Goal: Task Accomplishment & Management: Use online tool/utility

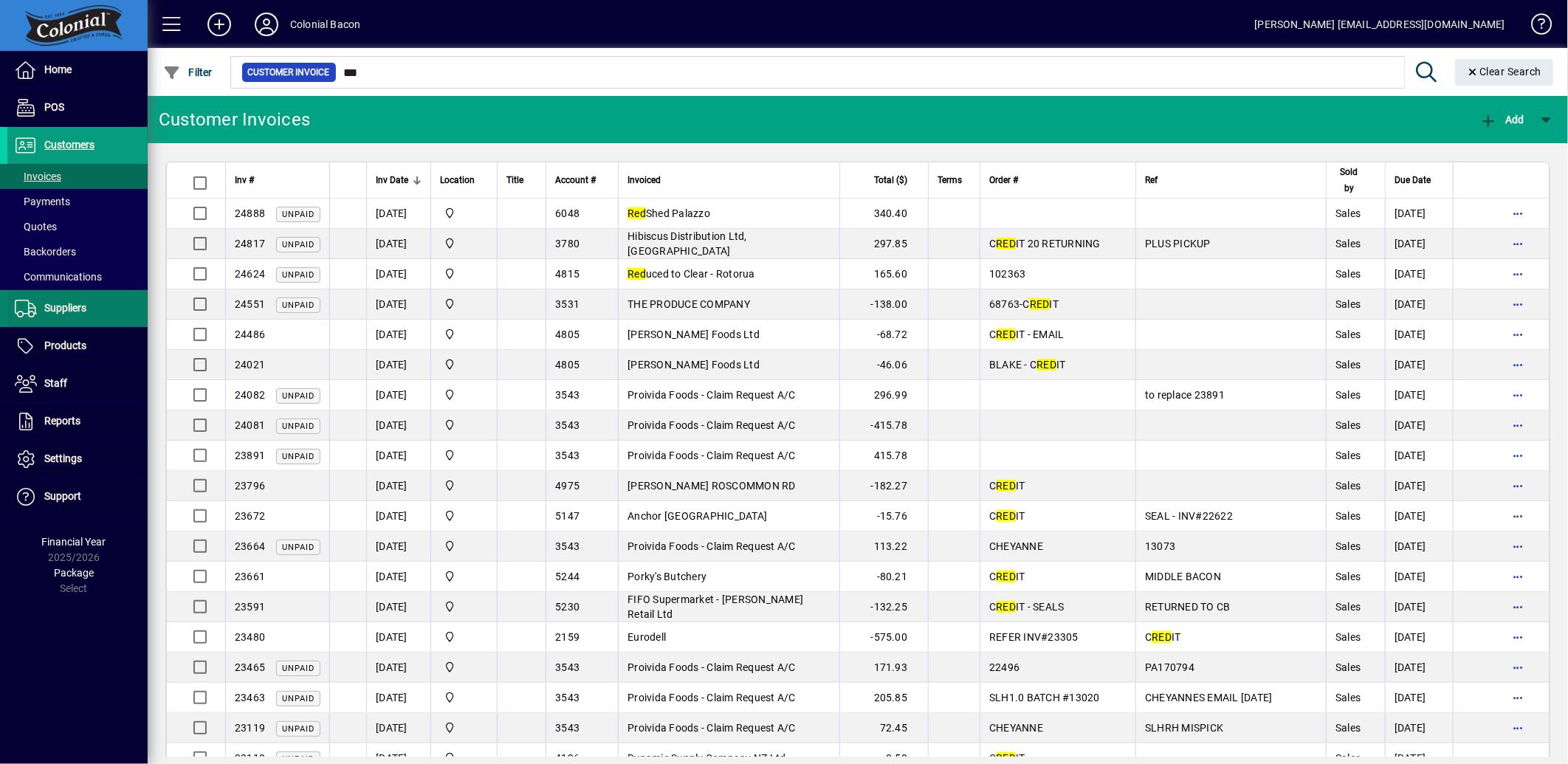
click at [51, 310] on span "Suppliers" at bounding box center [66, 308] width 42 height 12
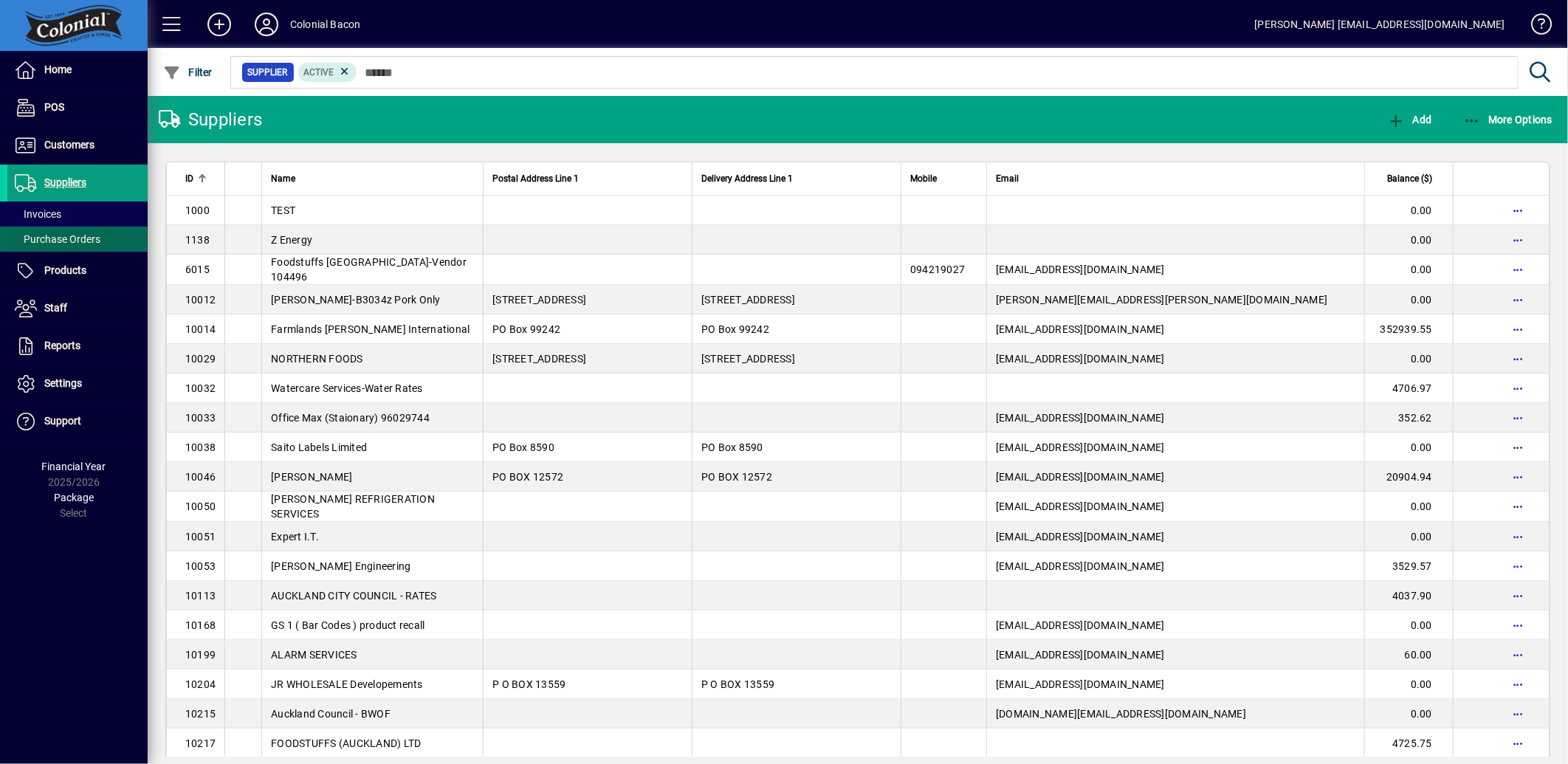
click at [57, 232] on span "Purchase Orders" at bounding box center [54, 239] width 93 height 15
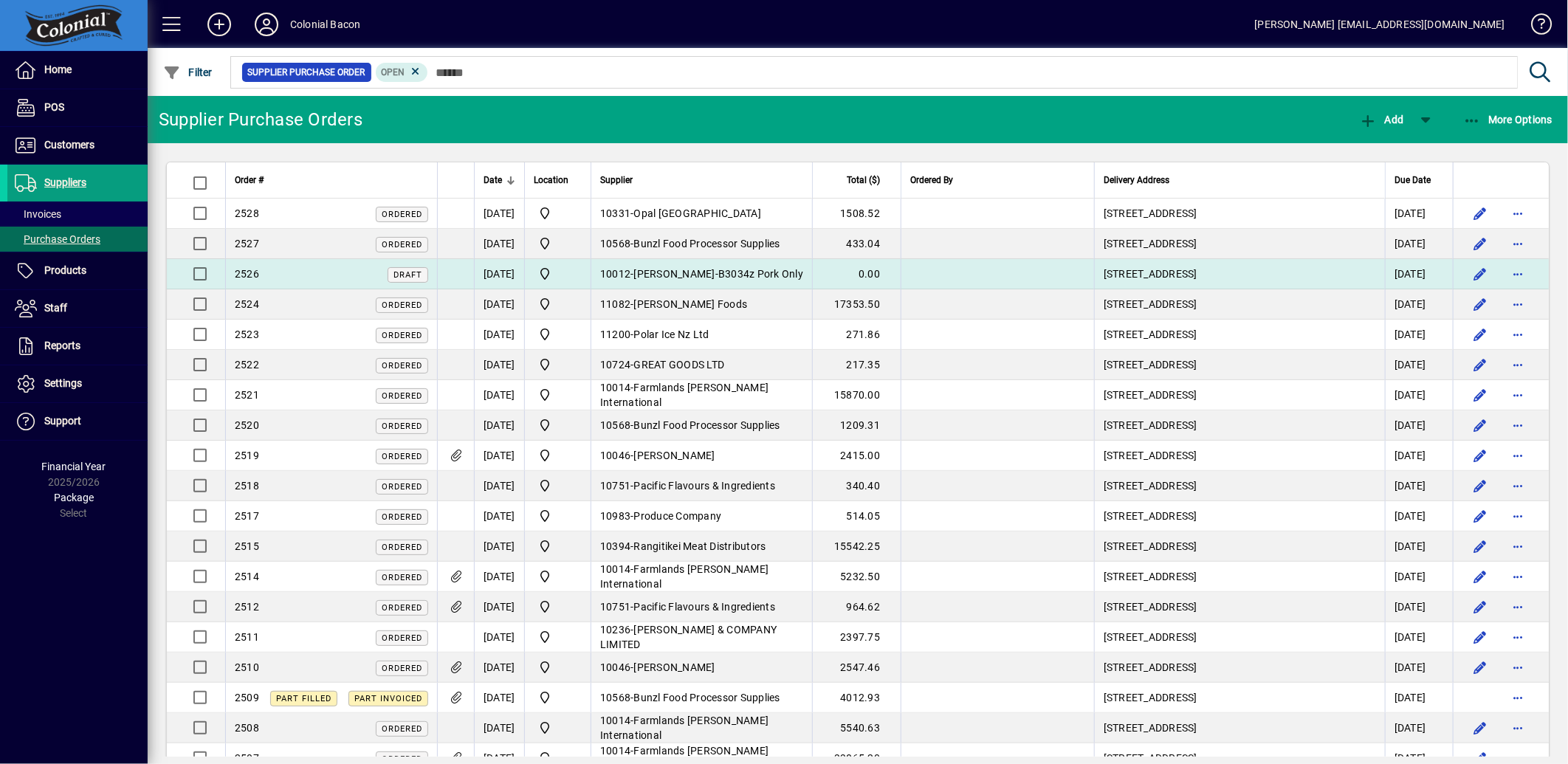
click at [747, 263] on td "10012 - [PERSON_NAME]-B3034z Pork Only" at bounding box center [701, 274] width 222 height 30
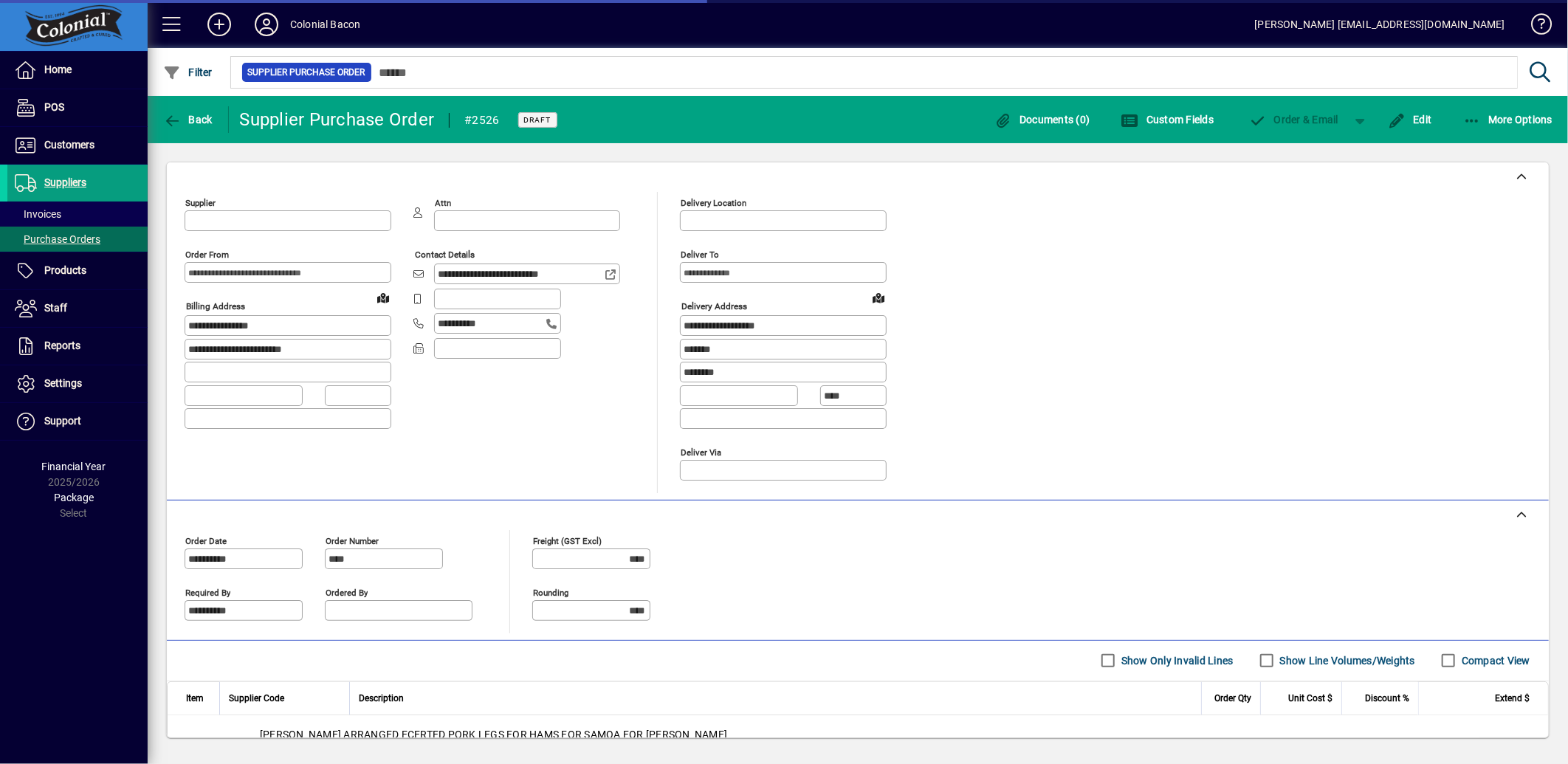
type input "**********"
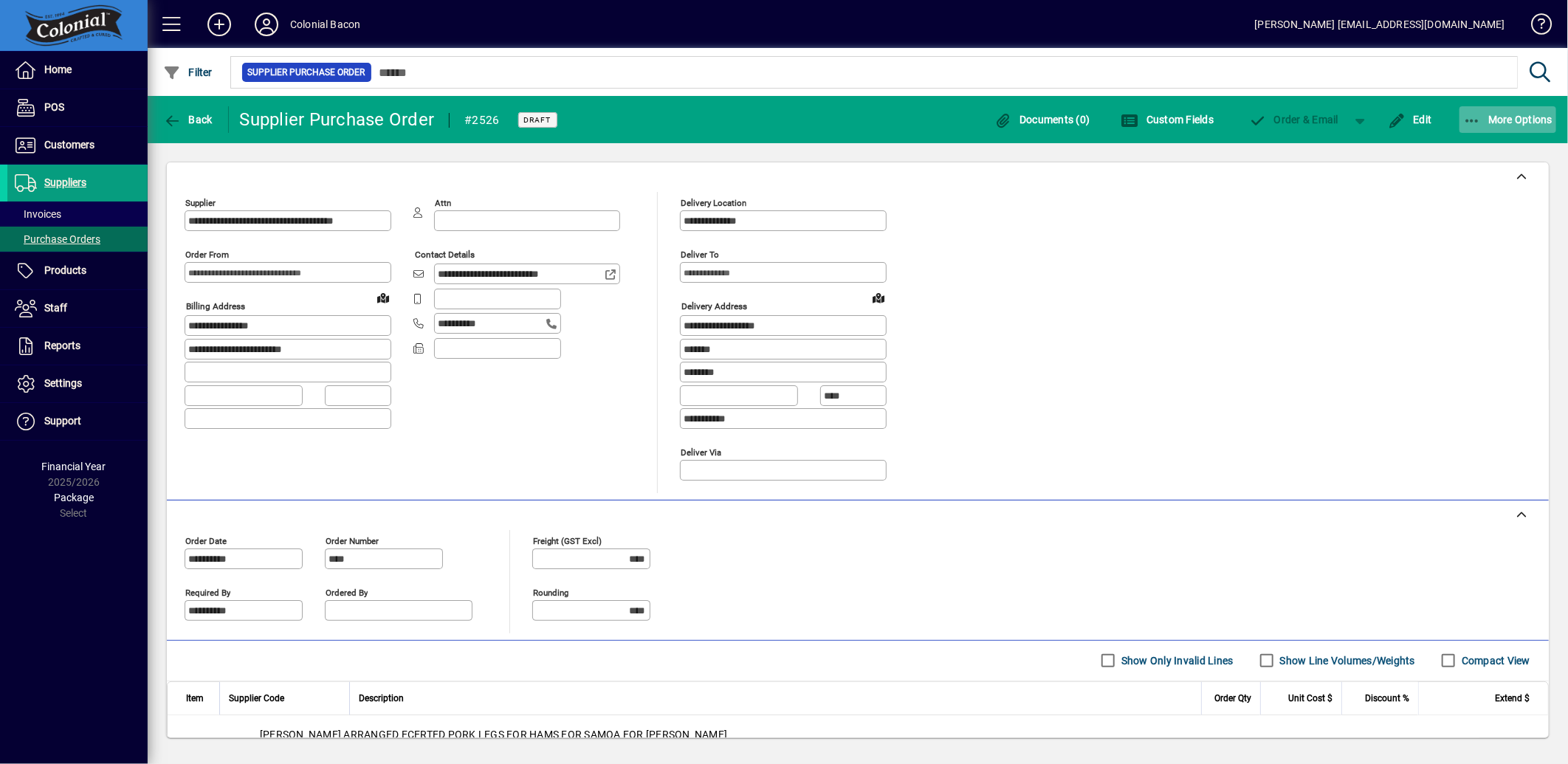
click at [1504, 110] on span "button" at bounding box center [1508, 120] width 98 height 35
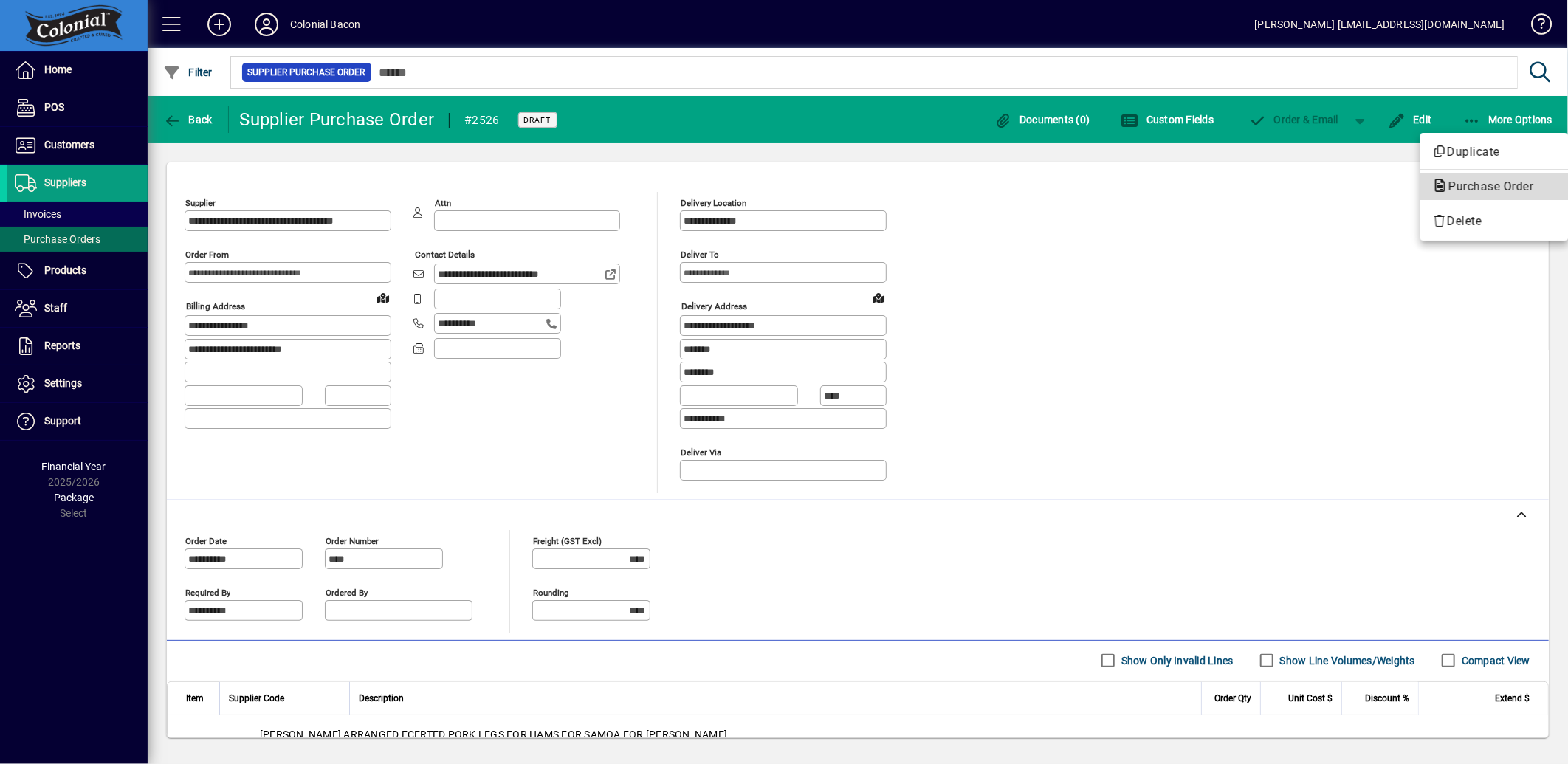
click at [1506, 187] on span "Purchase Order" at bounding box center [1486, 186] width 109 height 14
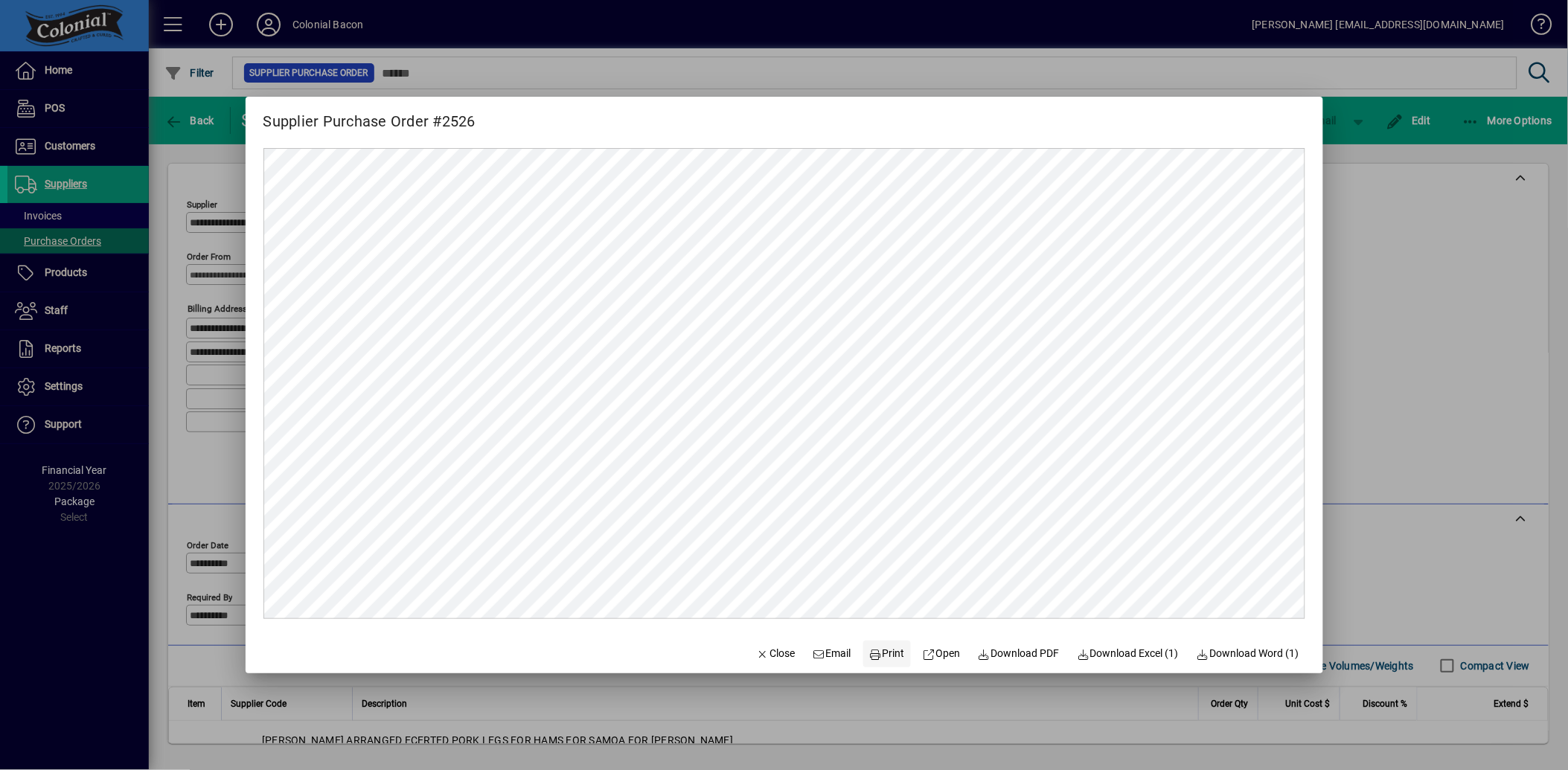
click at [872, 655] on span "Print" at bounding box center [887, 654] width 36 height 15
click at [1448, 414] on div at bounding box center [784, 385] width 1568 height 770
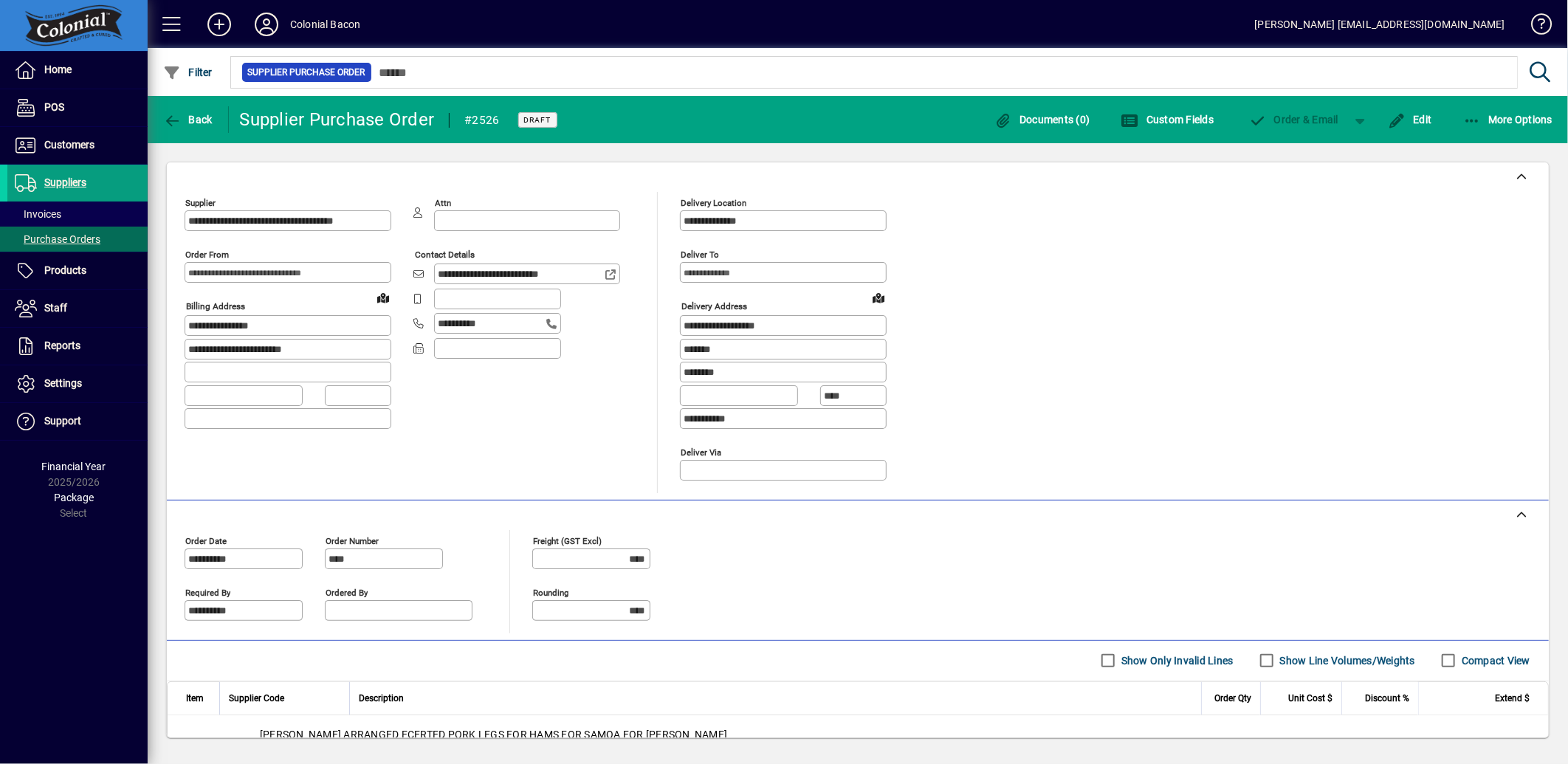
drag, startPoint x: 207, startPoint y: 114, endPoint x: 433, endPoint y: 259, distance: 268.5
click at [207, 114] on span "Back" at bounding box center [187, 120] width 50 height 12
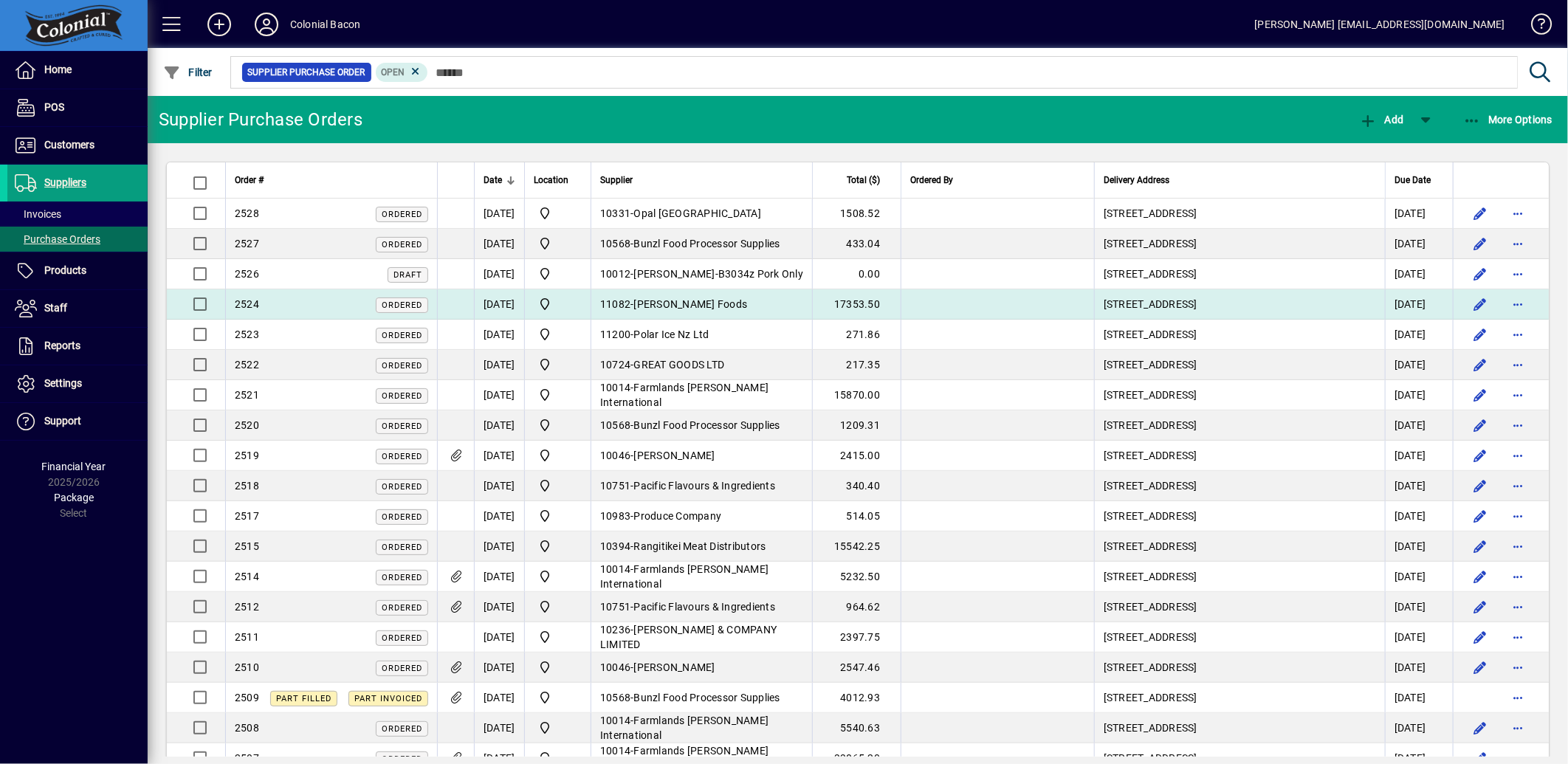
click at [703, 299] on span "[PERSON_NAME] Foods" at bounding box center [691, 304] width 114 height 12
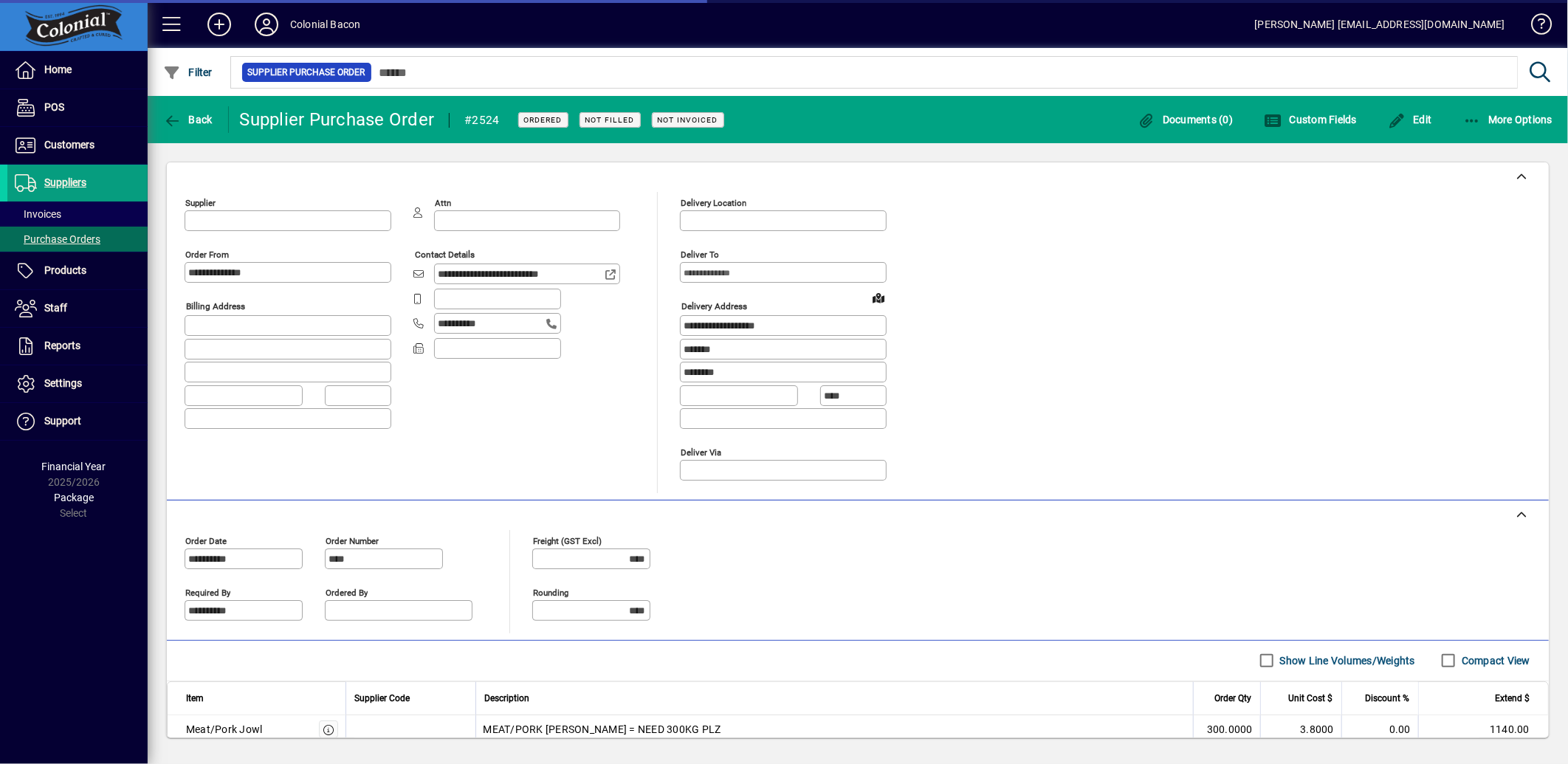
type input "**********"
click at [216, 126] on span "button" at bounding box center [187, 120] width 57 height 35
